Goal: Manage account settings

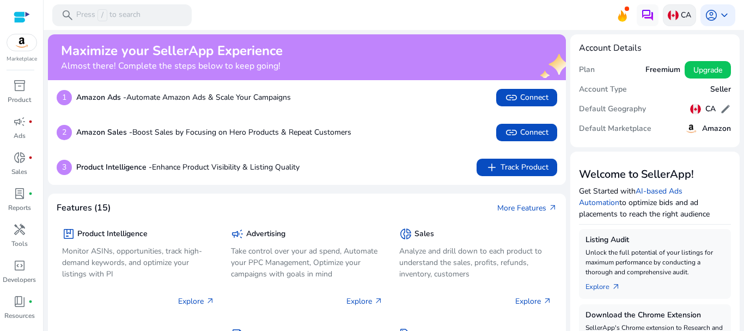
click at [681, 20] on p "CA" at bounding box center [686, 14] width 10 height 19
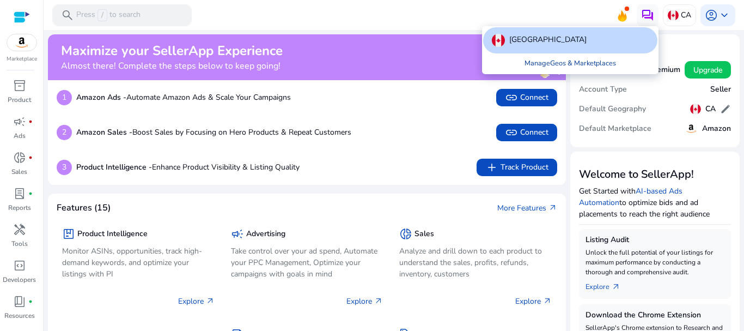
click at [584, 60] on link "Manage Geos & Marketplaces" at bounding box center [570, 63] width 109 height 20
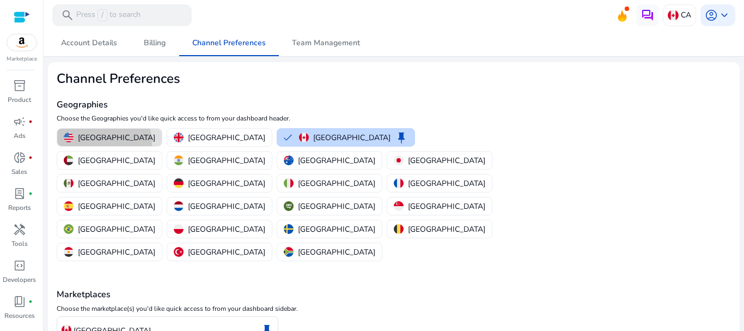
click at [104, 143] on p "[GEOGRAPHIC_DATA]" at bounding box center [116, 137] width 77 height 11
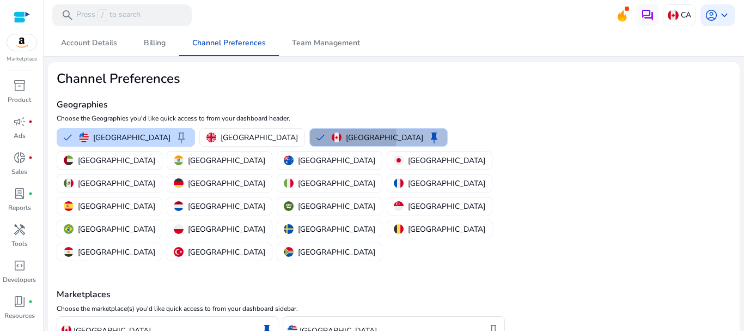
click at [310, 137] on button "Canada keep" at bounding box center [378, 137] width 137 height 17
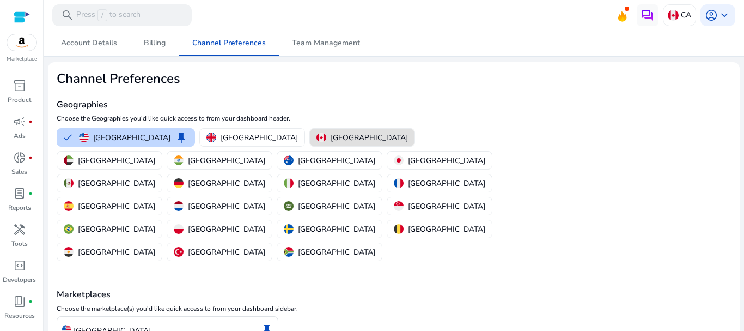
scroll to position [48, 0]
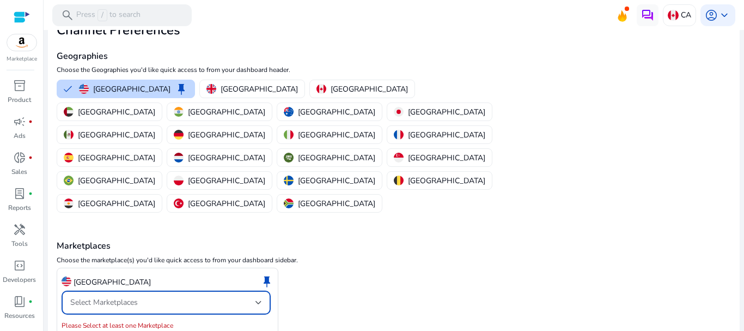
click at [90, 297] on span "Select Marketplaces" at bounding box center [104, 302] width 68 height 10
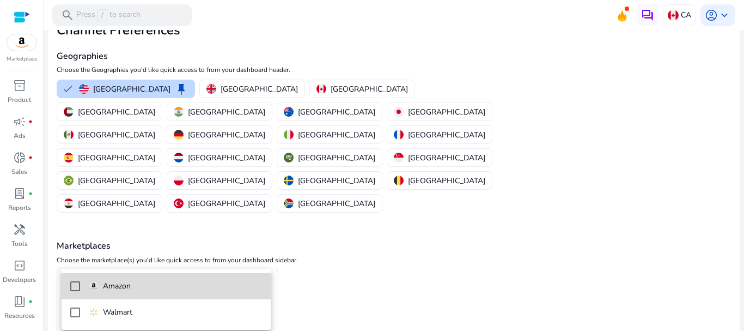
click at [90, 290] on div "Amazon" at bounding box center [110, 286] width 42 height 12
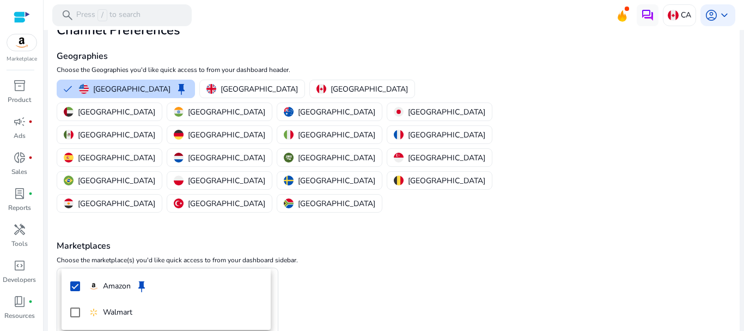
click at [380, 272] on div at bounding box center [372, 165] width 744 height 331
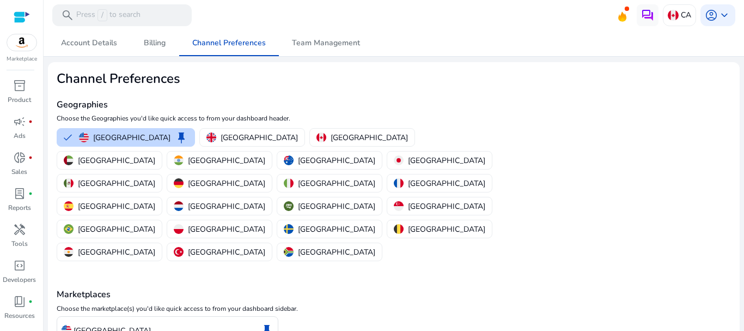
scroll to position [52, 0]
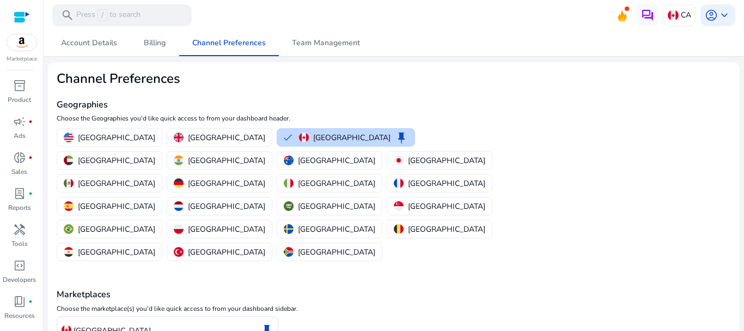
scroll to position [52, 0]
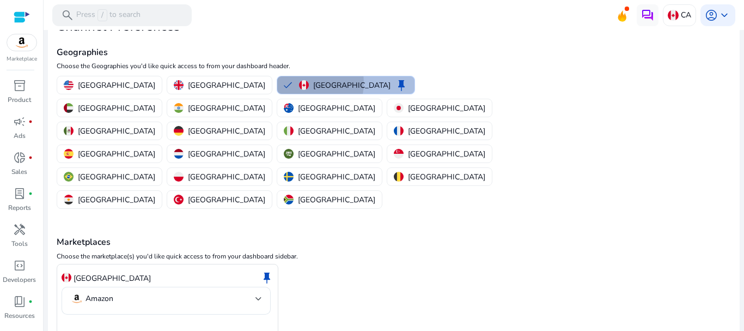
click at [299, 83] on img "button" at bounding box center [304, 85] width 10 height 10
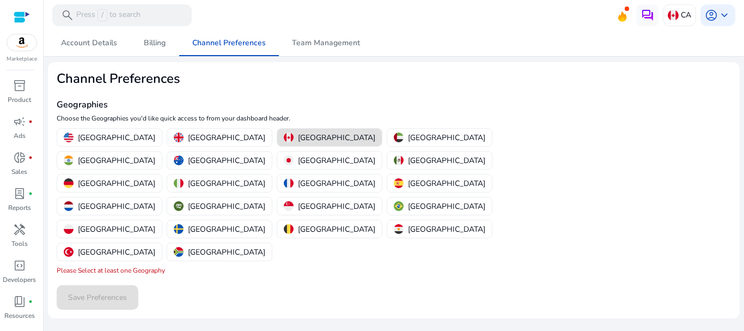
scroll to position [0, 0]
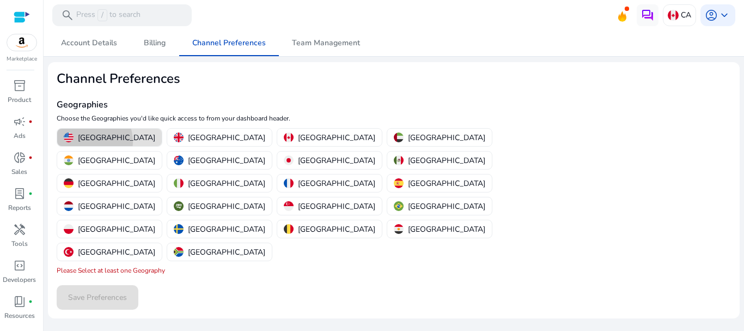
click at [81, 142] on p "[GEOGRAPHIC_DATA]" at bounding box center [116, 137] width 77 height 11
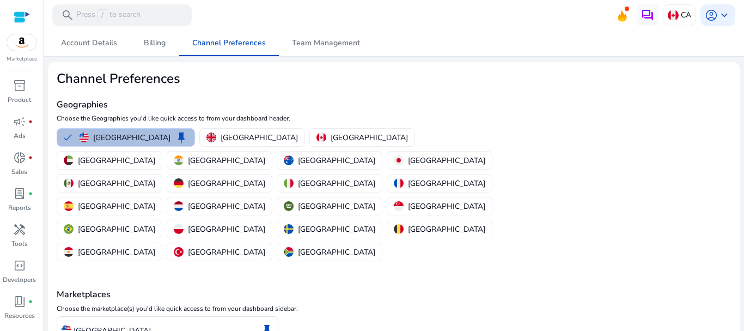
scroll to position [48, 0]
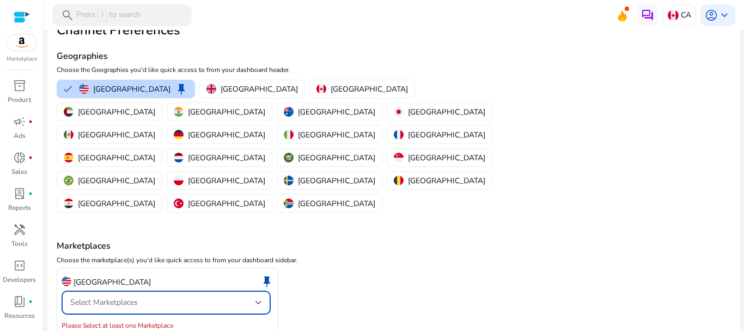
click at [103, 297] on span "Select Marketplaces" at bounding box center [104, 302] width 68 height 10
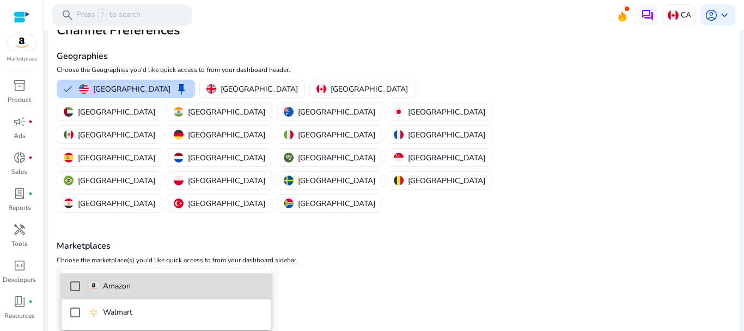
click at [93, 280] on div "Amazon" at bounding box center [110, 286] width 42 height 12
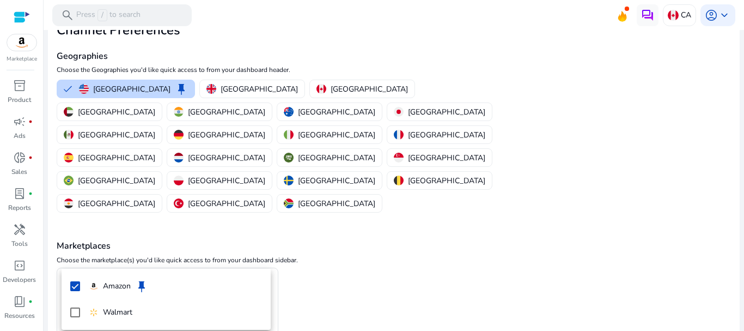
click at [329, 271] on div at bounding box center [372, 165] width 744 height 331
